Goal: Task Accomplishment & Management: Manage account settings

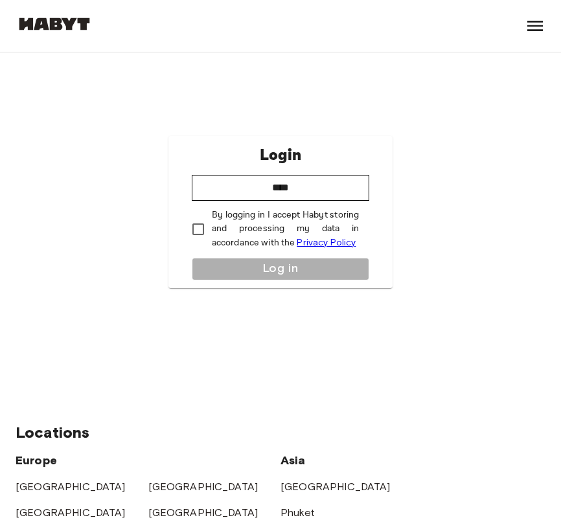
type input "*****"
type input "**********"
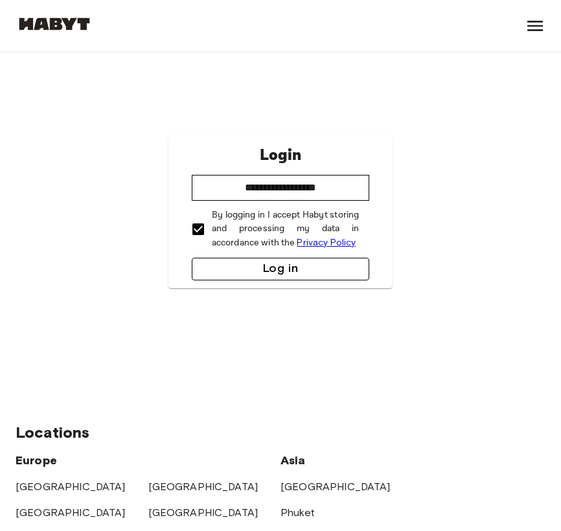
click at [258, 271] on button "Log in" at bounding box center [280, 269] width 177 height 23
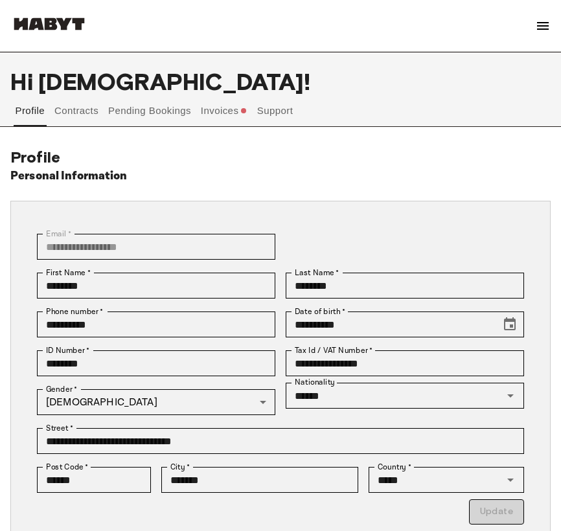
click at [159, 112] on button "Pending Bookings" at bounding box center [150, 110] width 86 height 31
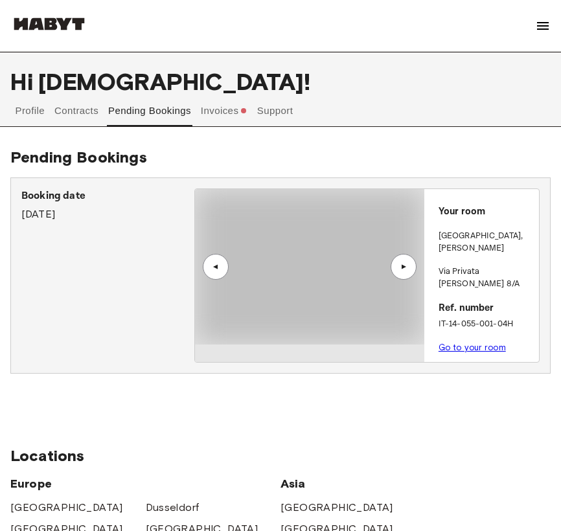
click at [86, 112] on button "Contracts" at bounding box center [76, 110] width 47 height 31
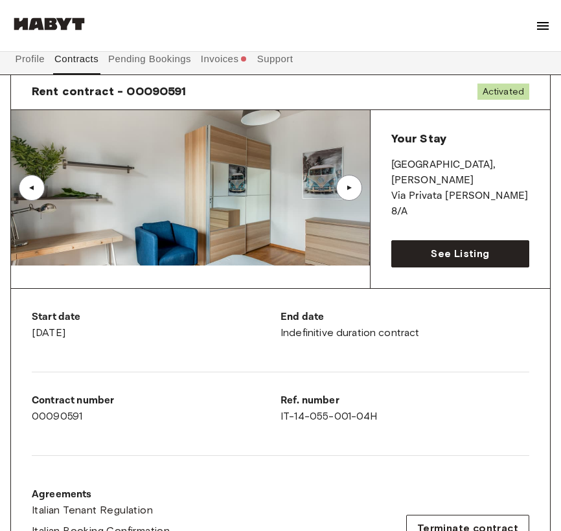
scroll to position [106, 0]
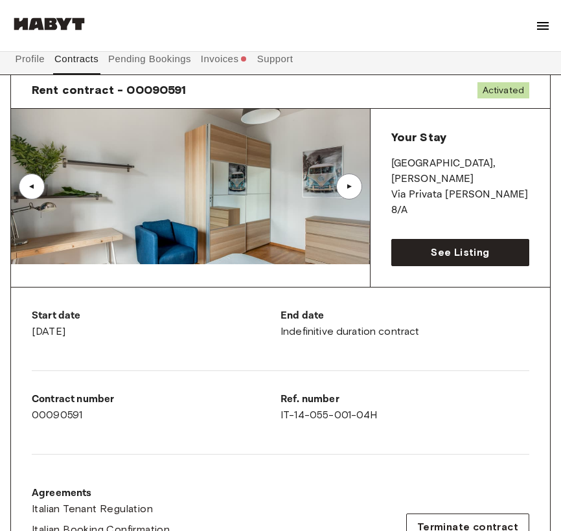
click at [353, 185] on div "▲" at bounding box center [348, 187] width 13 height 8
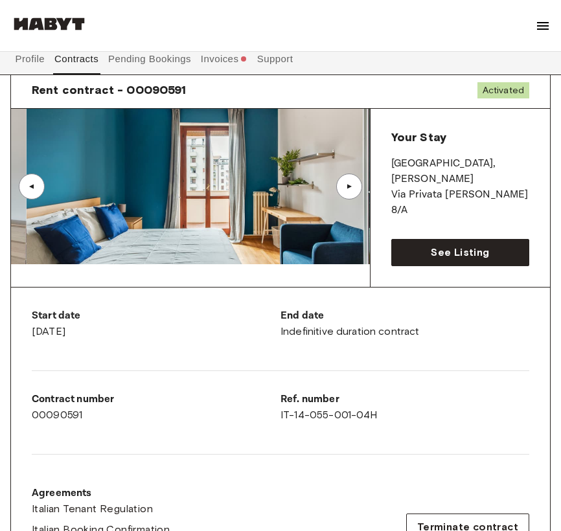
click at [353, 185] on div "▲" at bounding box center [348, 187] width 13 height 8
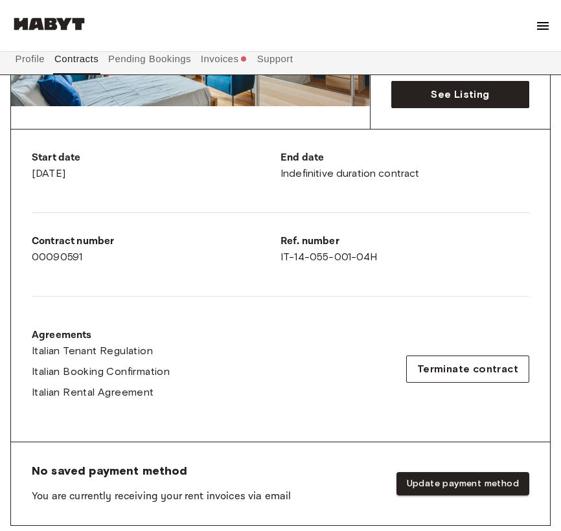
scroll to position [271, 0]
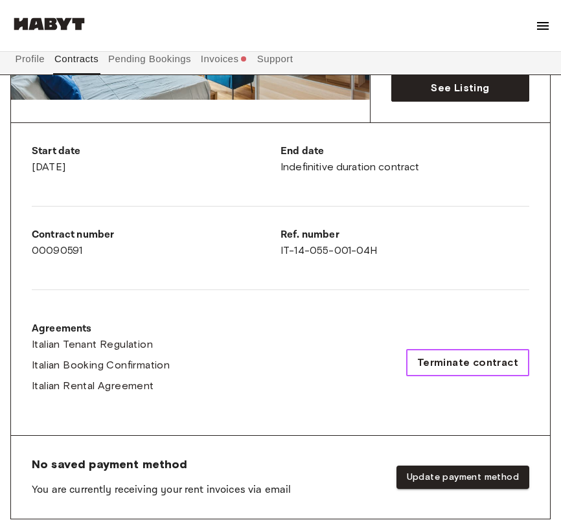
click at [438, 355] on span "Terminate contract" at bounding box center [467, 363] width 101 height 16
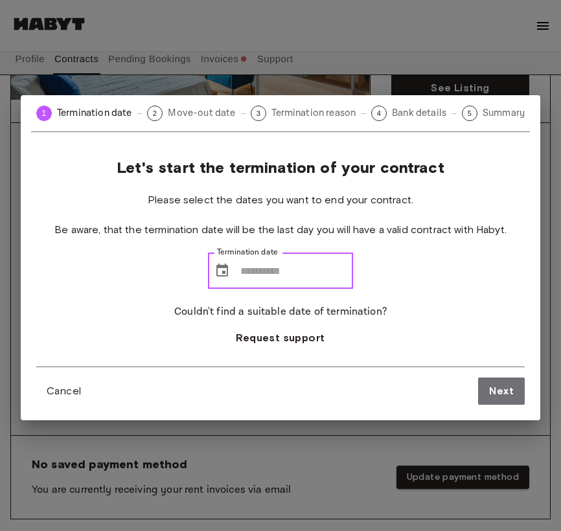
click at [241, 264] on input "Termination date" at bounding box center [296, 270] width 113 height 36
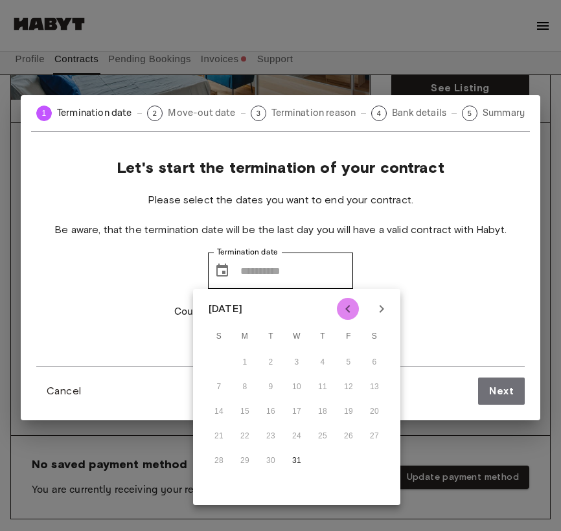
click at [352, 309] on icon "Previous month" at bounding box center [348, 309] width 16 height 16
click at [378, 312] on icon "Next month" at bounding box center [382, 309] width 16 height 16
click at [347, 309] on icon "Previous month" at bounding box center [347, 309] width 5 height 8
click at [348, 311] on icon "Previous month" at bounding box center [347, 309] width 5 height 8
click at [374, 309] on icon "Next month" at bounding box center [382, 309] width 16 height 16
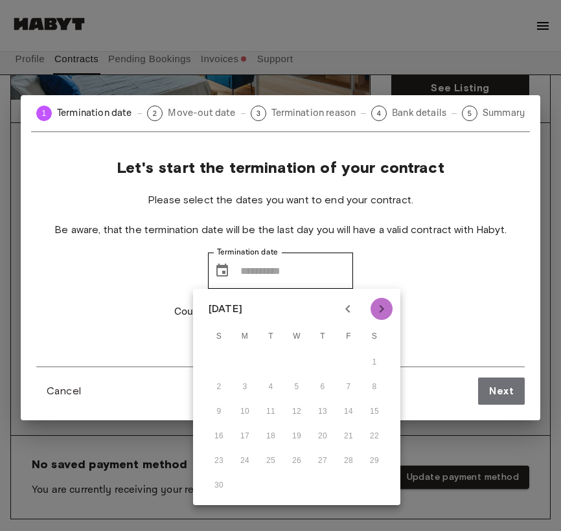
click at [374, 309] on icon "Next month" at bounding box center [382, 309] width 16 height 16
click at [292, 463] on button "31" at bounding box center [296, 460] width 23 height 23
type input "**********"
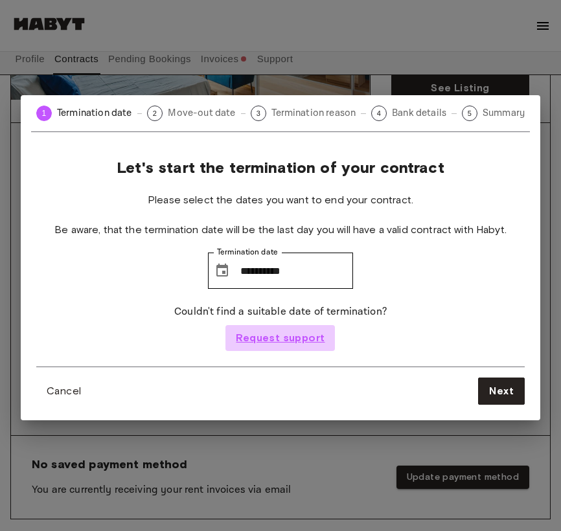
click at [310, 338] on span "Request support" at bounding box center [280, 338] width 89 height 16
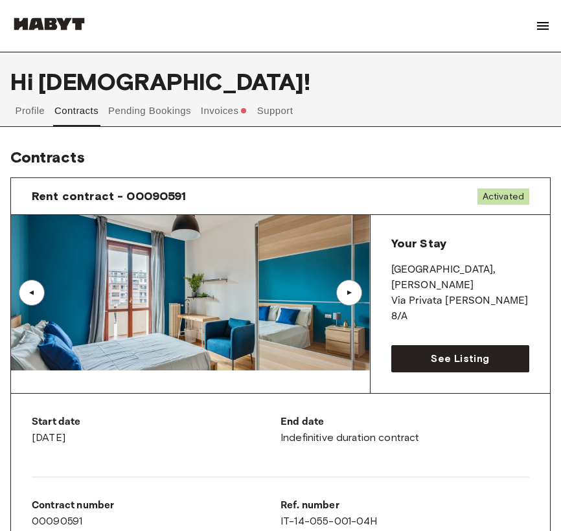
scroll to position [0, 0]
